Goal: Complete application form

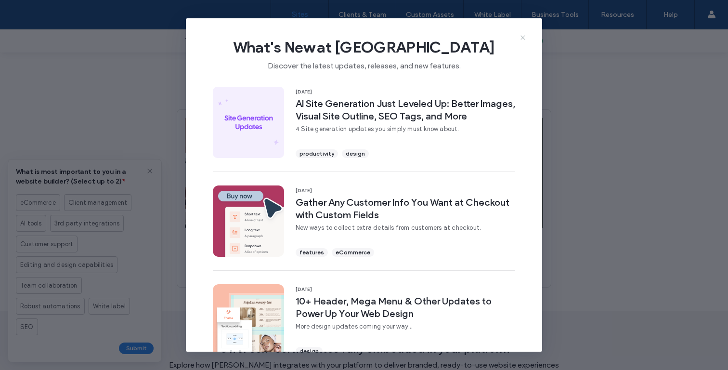
click at [524, 36] on icon at bounding box center [523, 38] width 8 height 8
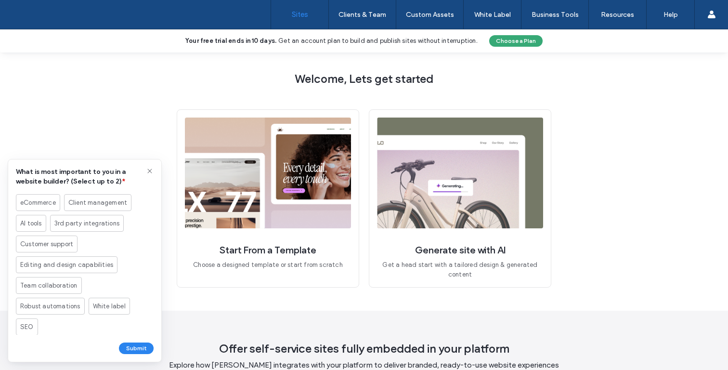
scroll to position [126, 0]
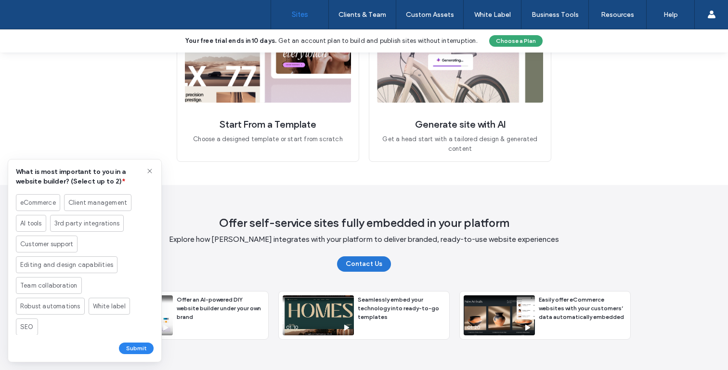
click at [348, 265] on button "Contact Us" at bounding box center [364, 263] width 54 height 15
click at [385, 315] on div "Seamlessly embed your technology into ready-to-go templates" at bounding box center [401, 308] width 95 height 34
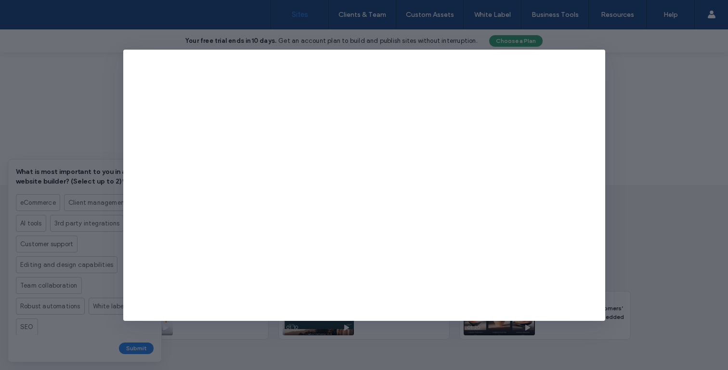
click at [675, 107] on div at bounding box center [364, 185] width 728 height 370
click at [595, 57] on icon "button" at bounding box center [596, 59] width 8 height 8
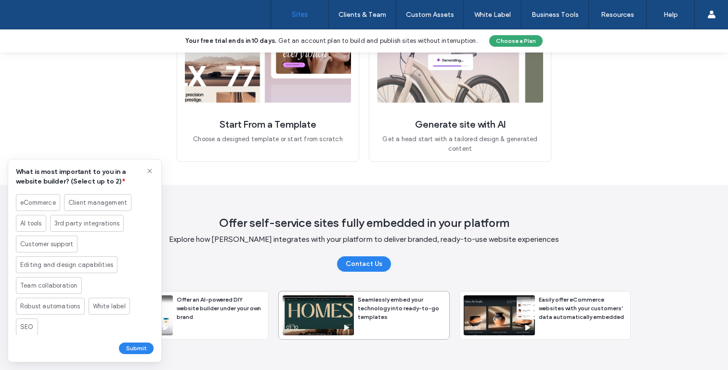
click at [391, 315] on div "Seamlessly embed your technology into ready-to-go templates" at bounding box center [401, 308] width 95 height 34
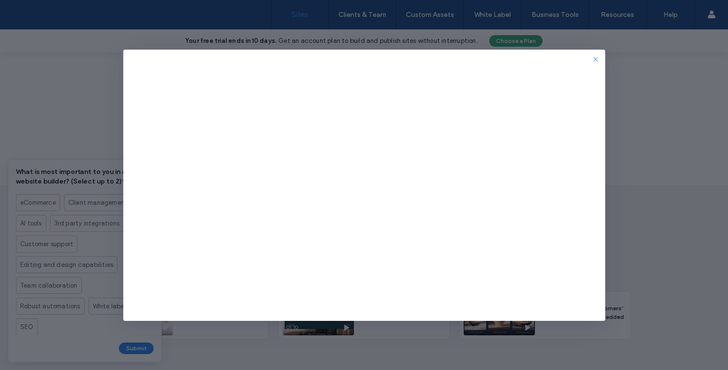
click at [594, 60] on icon "button" at bounding box center [596, 59] width 8 height 8
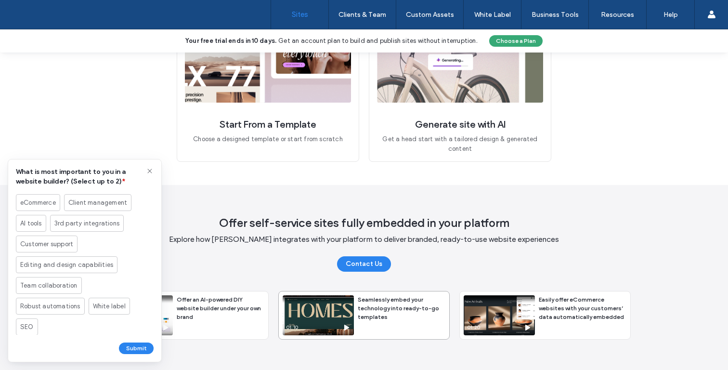
click at [412, 299] on span "Seamlessly embed your technology into ready-to-go templates" at bounding box center [398, 308] width 81 height 25
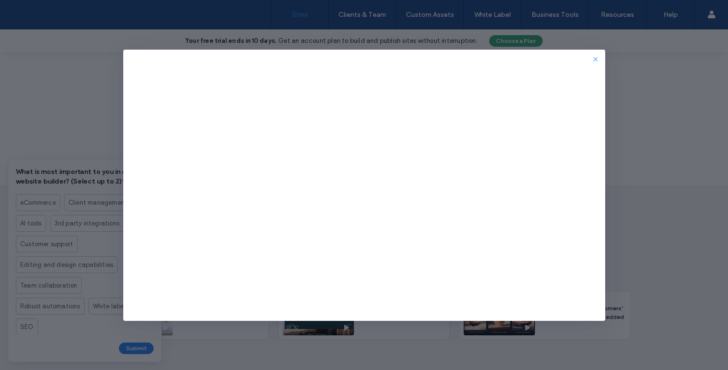
click at [594, 59] on icon "button" at bounding box center [596, 59] width 8 height 8
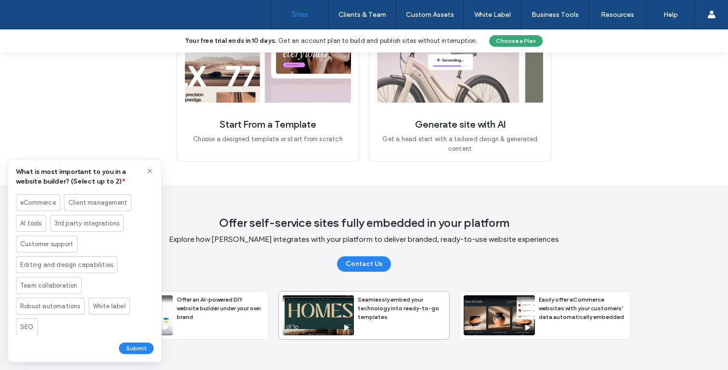
click at [397, 300] on span "Seamlessly embed your technology into ready-to-go templates" at bounding box center [398, 308] width 81 height 25
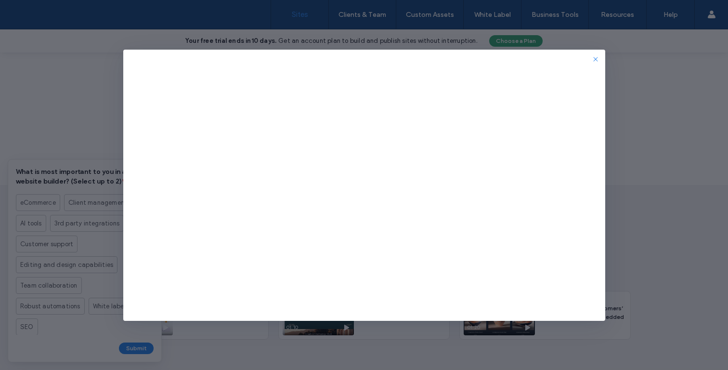
click at [590, 64] on span "button" at bounding box center [596, 59] width 12 height 12
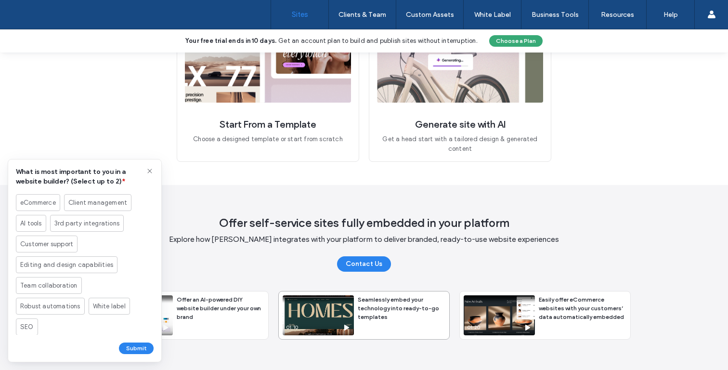
click at [344, 327] on use at bounding box center [346, 327] width 5 height 6
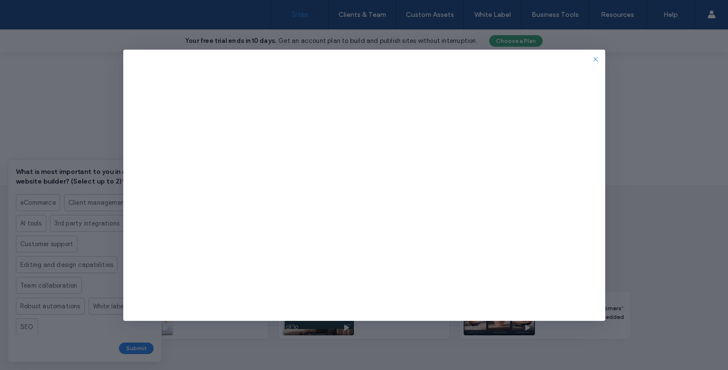
click at [595, 59] on use "button" at bounding box center [595, 59] width 4 height 4
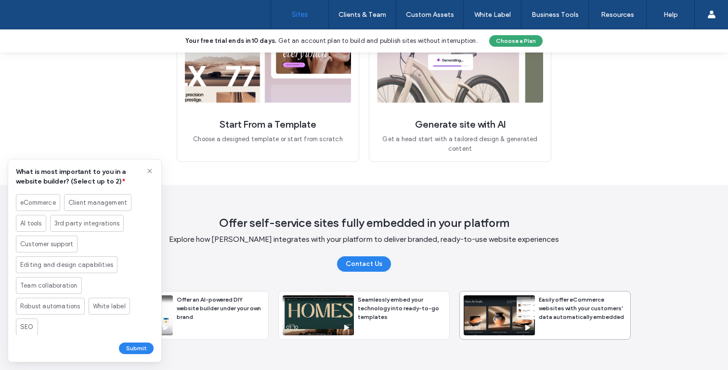
click at [520, 319] on div "01:20" at bounding box center [498, 315] width 71 height 40
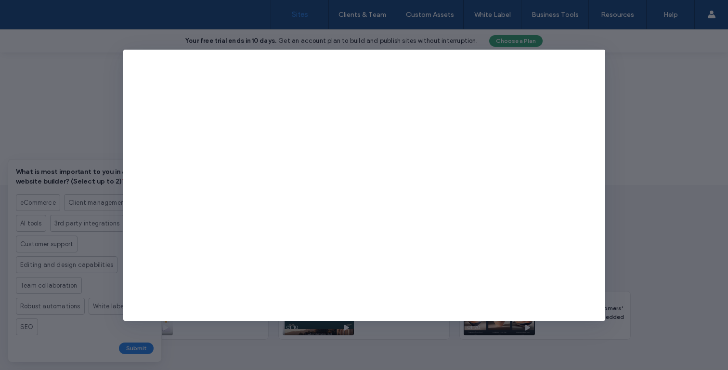
click at [626, 219] on div at bounding box center [364, 185] width 728 height 370
click at [598, 58] on icon "button" at bounding box center [596, 59] width 8 height 8
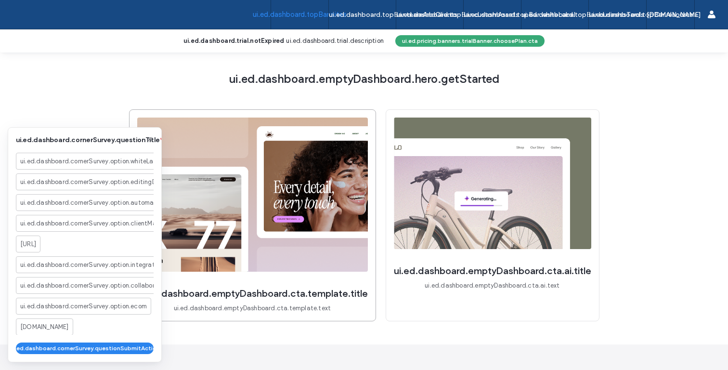
scroll to position [171, 0]
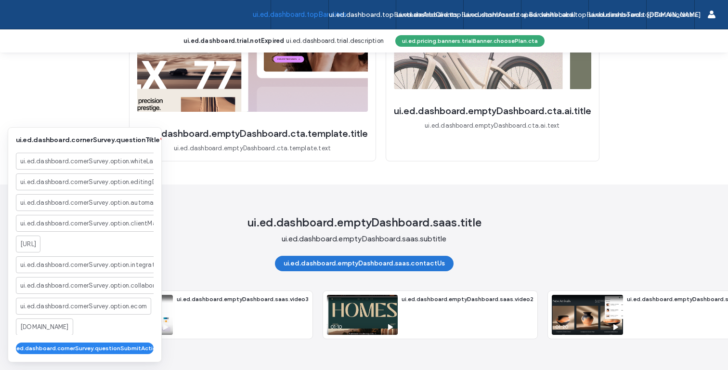
drag, startPoint x: 278, startPoint y: 256, endPoint x: 433, endPoint y: 261, distance: 155.1
click at [435, 261] on button "ui.ed.dashboard.emptyDashboard.saas.contactUs" at bounding box center [364, 263] width 179 height 15
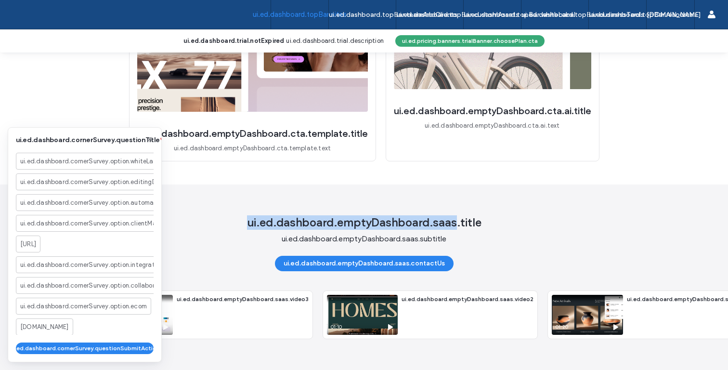
drag, startPoint x: 243, startPoint y: 214, endPoint x: 453, endPoint y: 208, distance: 210.9
click at [453, 215] on span "ui.ed.dashboard.emptyDashboard.saas.title" at bounding box center [364, 222] width 234 height 14
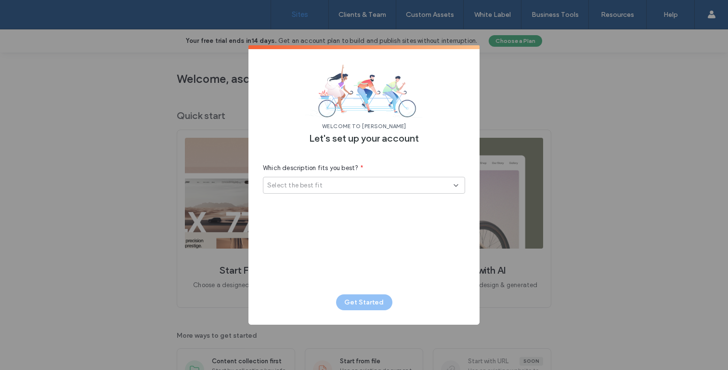
click at [333, 186] on div "Select the best fit" at bounding box center [360, 185] width 186 height 10
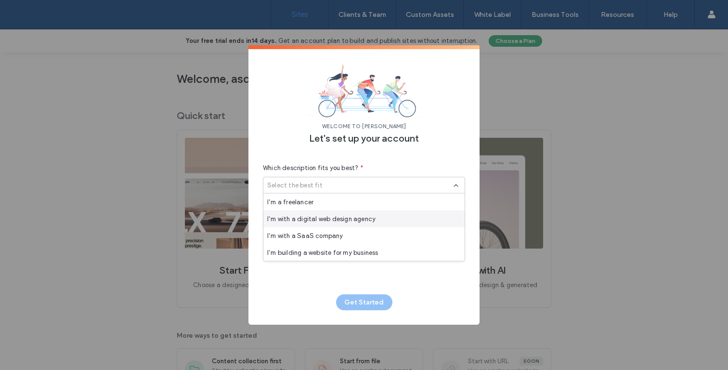
click at [325, 222] on span "I’m with a digital web design agency" at bounding box center [321, 219] width 108 height 10
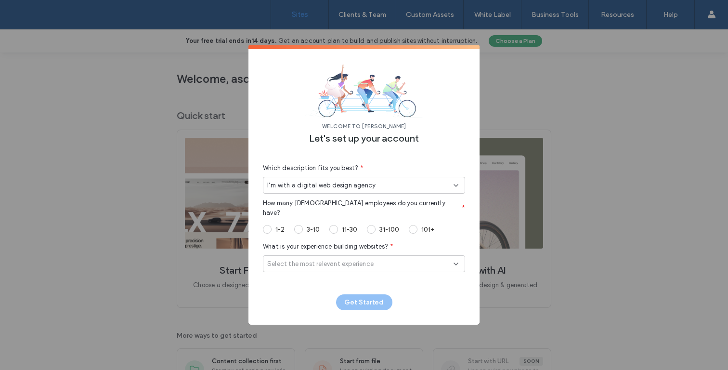
click at [317, 225] on label "3-10" at bounding box center [313, 229] width 13 height 8
click at [317, 259] on span "Select the most relevant experience" at bounding box center [320, 264] width 106 height 10
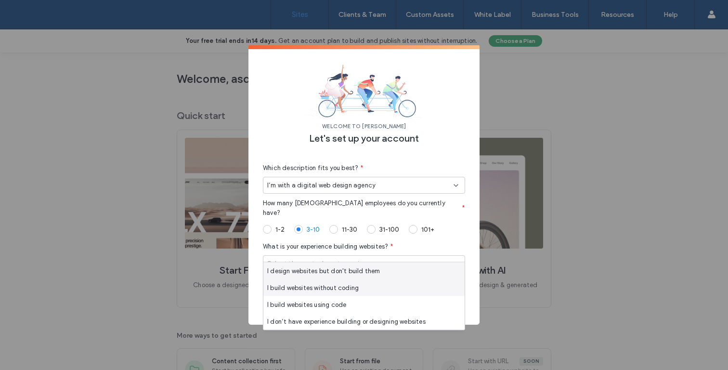
click at [313, 283] on span "I build websites without coding" at bounding box center [312, 288] width 91 height 10
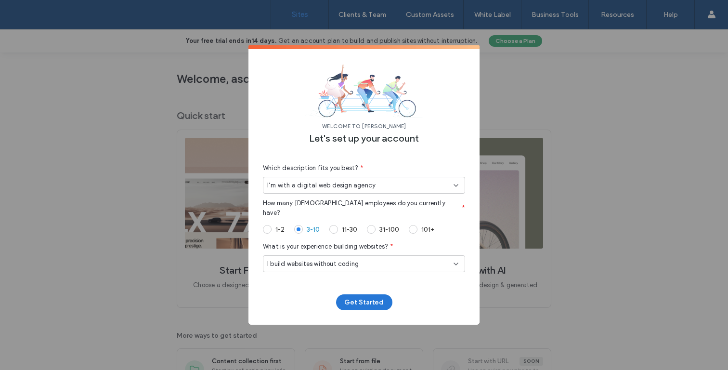
click at [373, 303] on button "Get Started" at bounding box center [364, 302] width 56 height 16
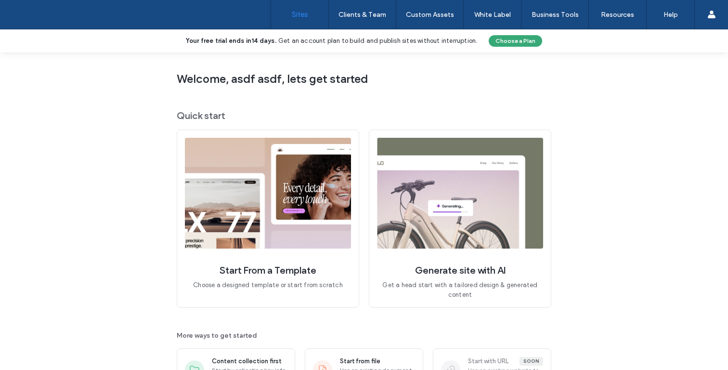
scroll to position [44, 0]
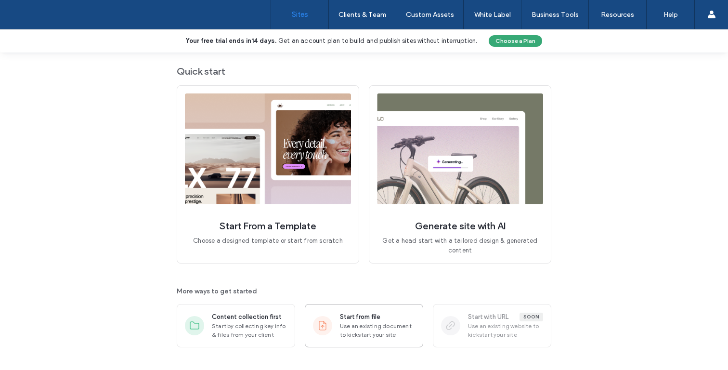
click at [365, 327] on span "Use an existing document to kickstart your site" at bounding box center [377, 330] width 75 height 17
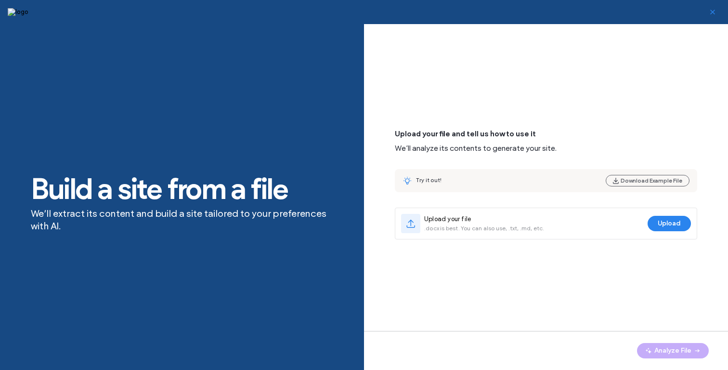
click at [712, 15] on icon "button" at bounding box center [712, 12] width 8 height 8
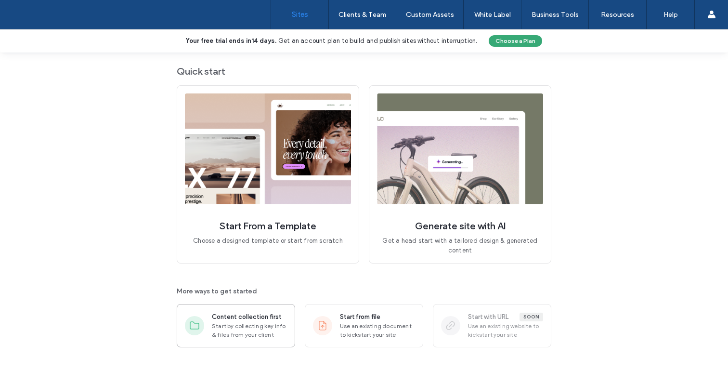
click at [249, 340] on div "Content collection first Start by collecting key info & files from your client" at bounding box center [236, 325] width 118 height 43
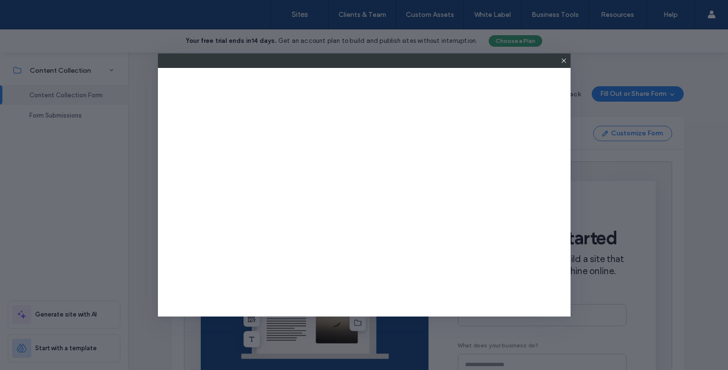
click at [567, 63] on icon at bounding box center [564, 61] width 8 height 8
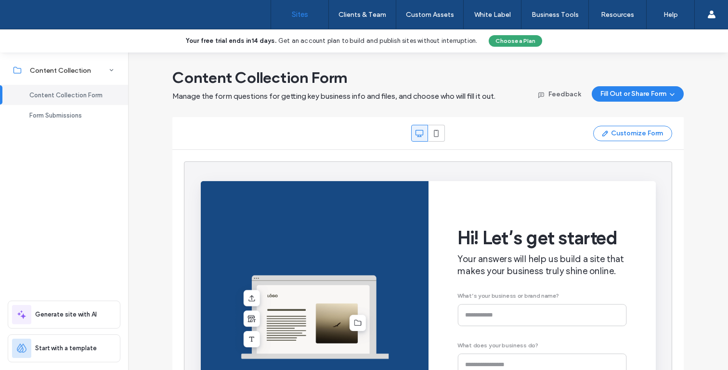
click at [300, 8] on link "Sites" at bounding box center [299, 14] width 57 height 29
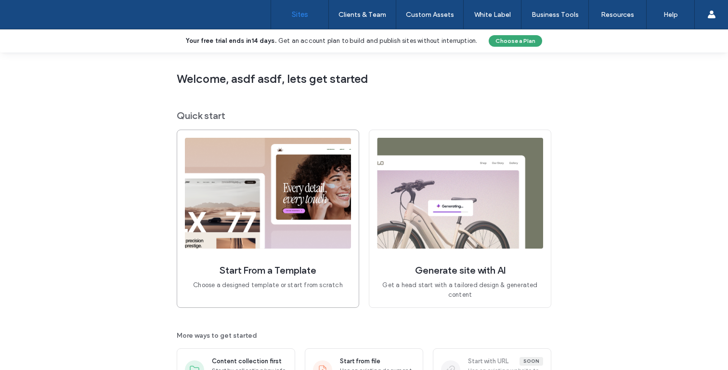
scroll to position [7, 0]
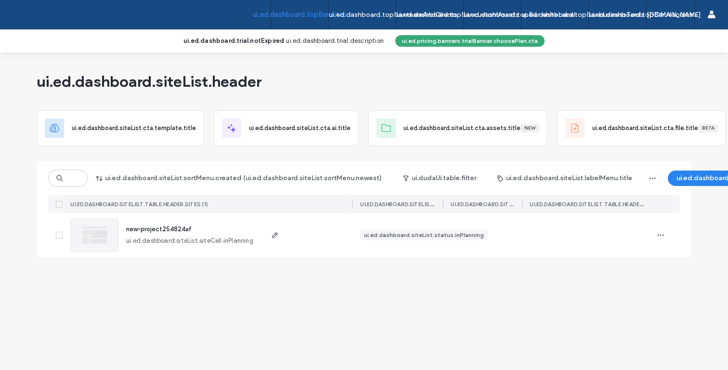
click at [669, 235] on div at bounding box center [666, 235] width 27 height 44
click at [664, 235] on icon "button" at bounding box center [660, 235] width 8 height 8
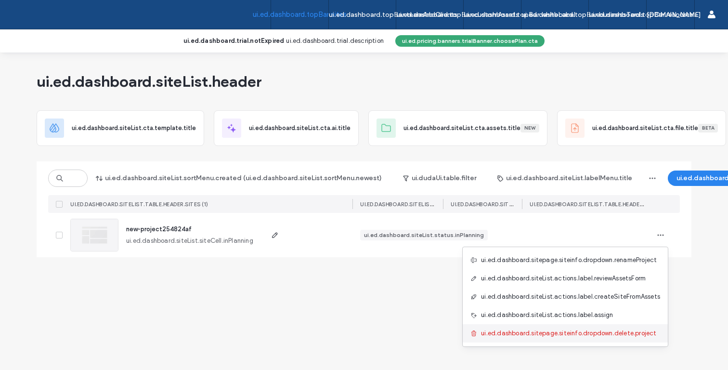
click at [592, 334] on span "ui.ed.dashboard.sitepage.siteinfo.dropdown.delete.project" at bounding box center [568, 333] width 175 height 10
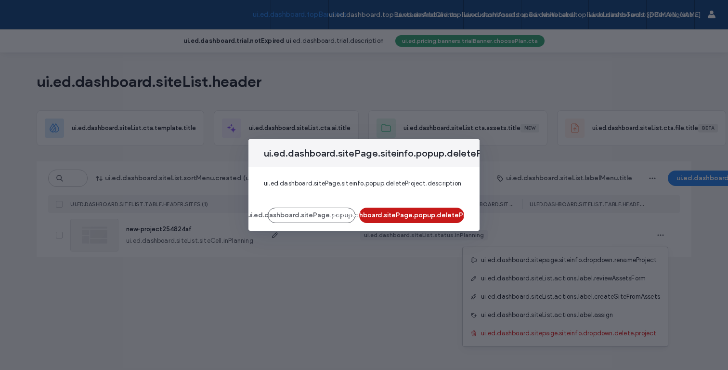
click at [416, 217] on button "ui.ed.dashboard.sitePage.popup.deleteProjectBtn" at bounding box center [411, 214] width 105 height 15
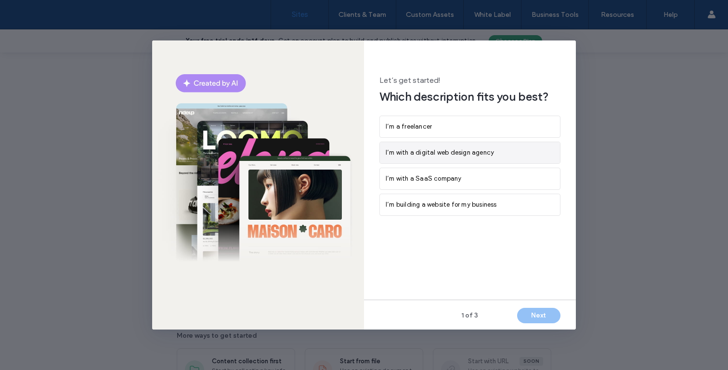
click at [463, 150] on span "I’m with a digital web design agency" at bounding box center [440, 153] width 108 height 10
click at [531, 319] on button "Next" at bounding box center [538, 315] width 43 height 15
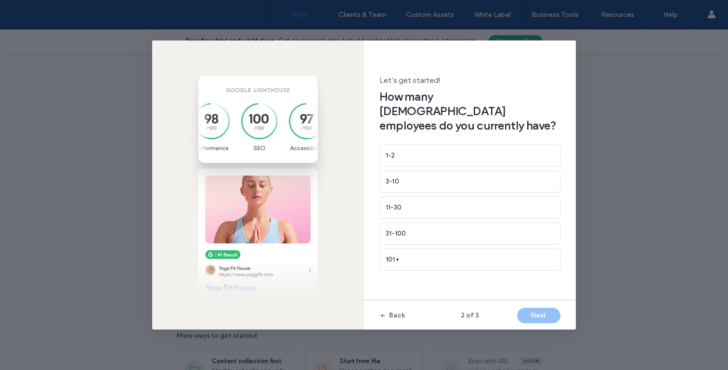
click at [531, 319] on div "Back 2 of 3 Next" at bounding box center [470, 314] width 212 height 31
click at [516, 227] on div "31-100" at bounding box center [470, 233] width 180 height 21
click at [514, 203] on div "11-30" at bounding box center [470, 207] width 180 height 21
click at [514, 203] on div "11-30" at bounding box center [470, 208] width 168 height 10
click at [533, 309] on button "Next" at bounding box center [538, 315] width 43 height 15
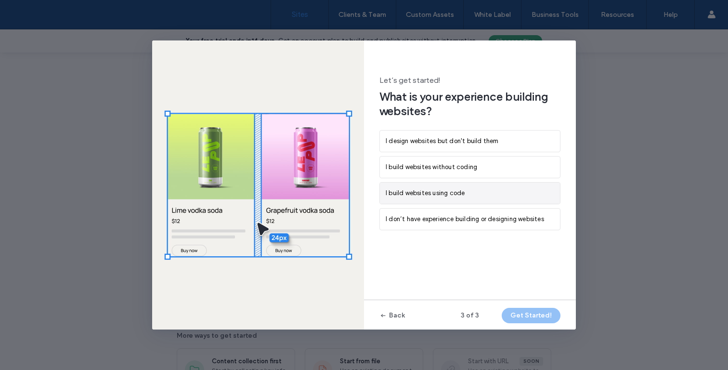
click at [418, 193] on span "I build websites using code" at bounding box center [425, 193] width 79 height 10
click at [531, 314] on button "Get Started!" at bounding box center [531, 315] width 59 height 15
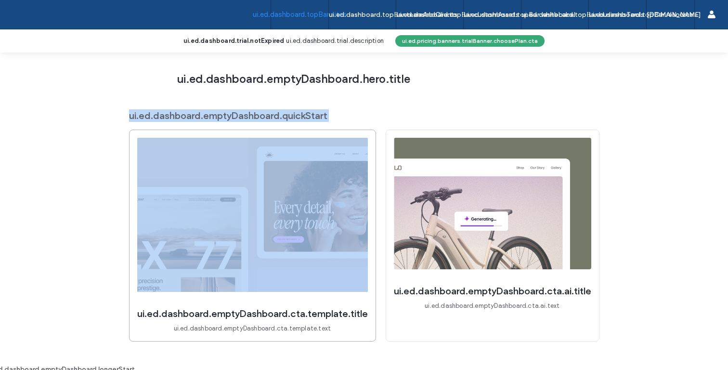
scroll to position [82, 0]
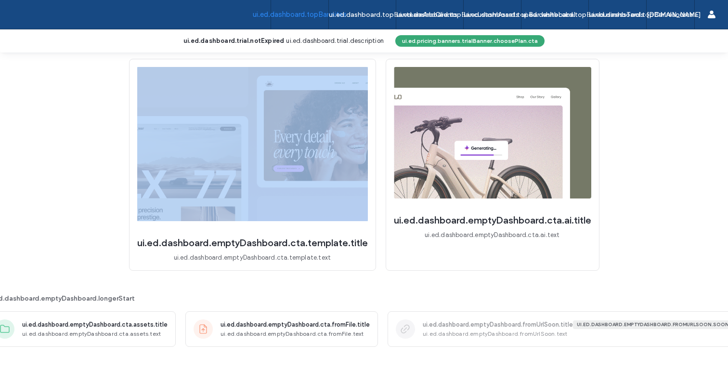
click at [88, 294] on span "ui.ed.dashboard.emptyDashboard.longerStart" at bounding box center [364, 299] width 754 height 10
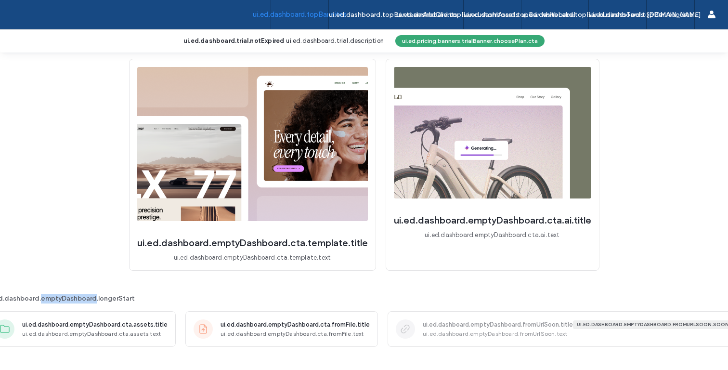
click at [88, 294] on span "ui.ed.dashboard.emptyDashboard.longerStart" at bounding box center [364, 299] width 754 height 10
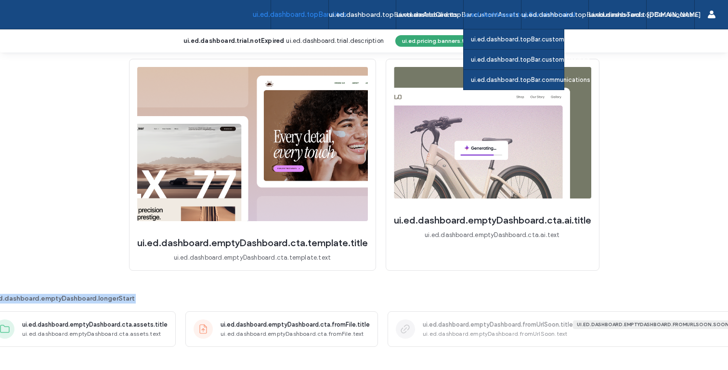
copy div "ui.ed.dashboard.emptyDashboard.longerStart"
